Goal: Information Seeking & Learning: Find specific fact

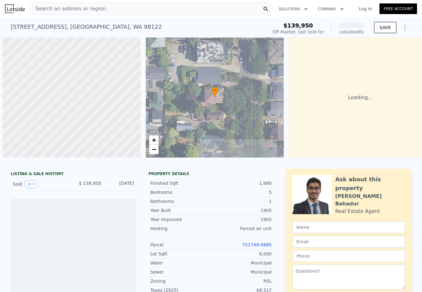
scroll to position [0, 2]
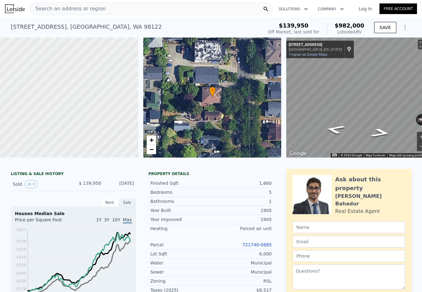
click at [362, 23] on span "$982,000" at bounding box center [349, 25] width 30 height 7
drag, startPoint x: 349, startPoint y: 24, endPoint x: 335, endPoint y: 24, distance: 14.1
click at [335, 24] on div "$139,950 Off Market, last sold for $982,000 Lotside ARV" at bounding box center [315, 28] width 101 height 17
copy span "$982,000"
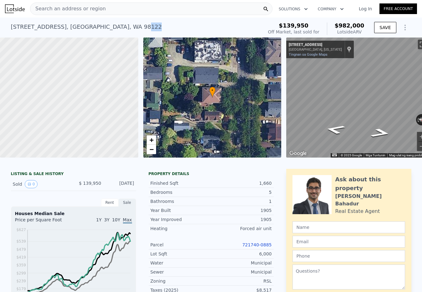
drag, startPoint x: 116, startPoint y: 30, endPoint x: 86, endPoint y: 28, distance: 29.7
click at [86, 28] on div "[STREET_ADDRESS] Sold [DATE] for $139,950 (~ARV $982k )" at bounding box center [135, 28] width 249 height 17
click at [306, 55] on link "Tingnan sa Google Maps" at bounding box center [307, 54] width 39 height 4
